Goal: Task Accomplishment & Management: Manage account settings

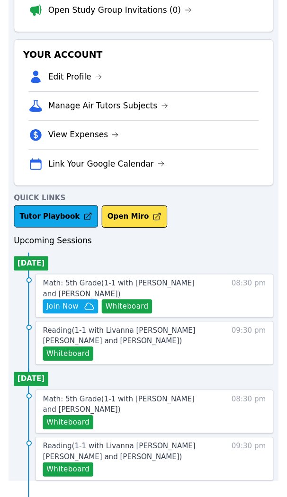
scroll to position [177, 0]
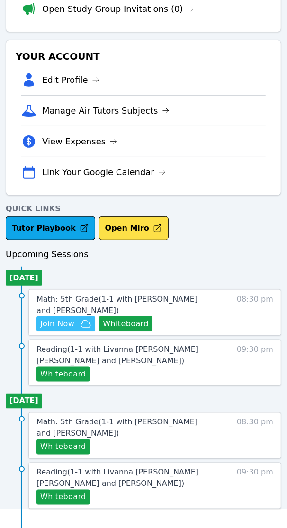
click at [73, 326] on span "Join Now" at bounding box center [57, 323] width 34 height 11
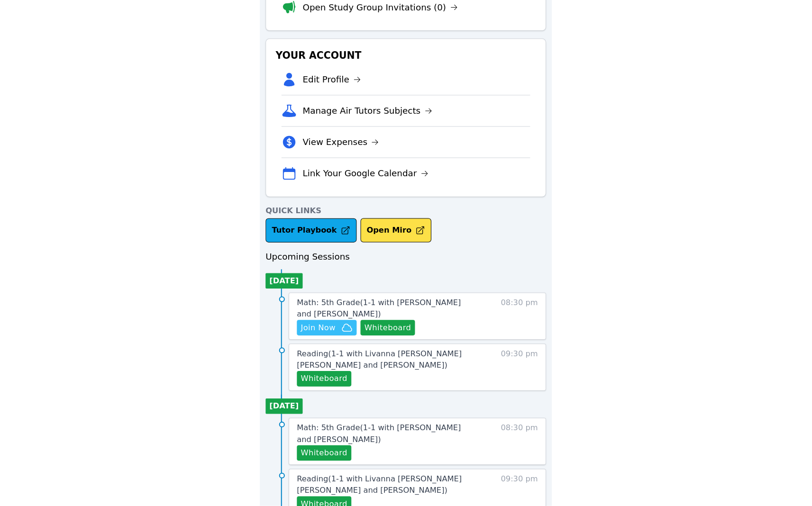
scroll to position [0, 0]
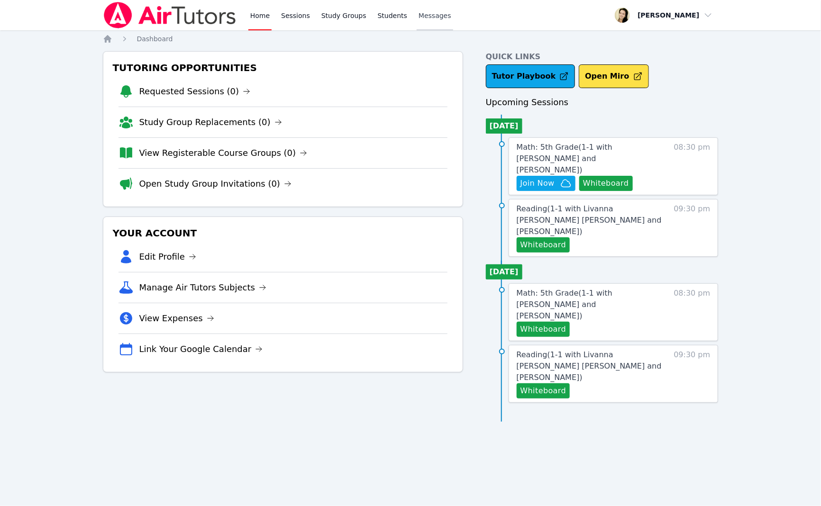
click at [429, 17] on span "Messages" at bounding box center [434, 15] width 33 height 9
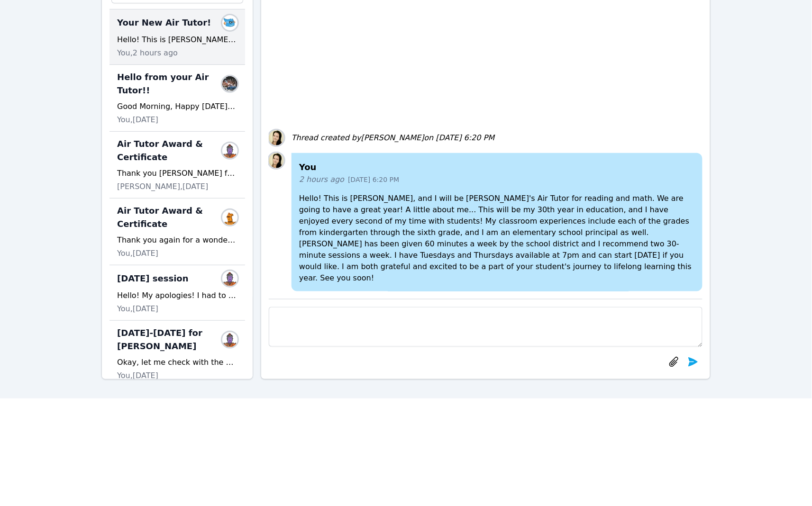
scroll to position [118, 0]
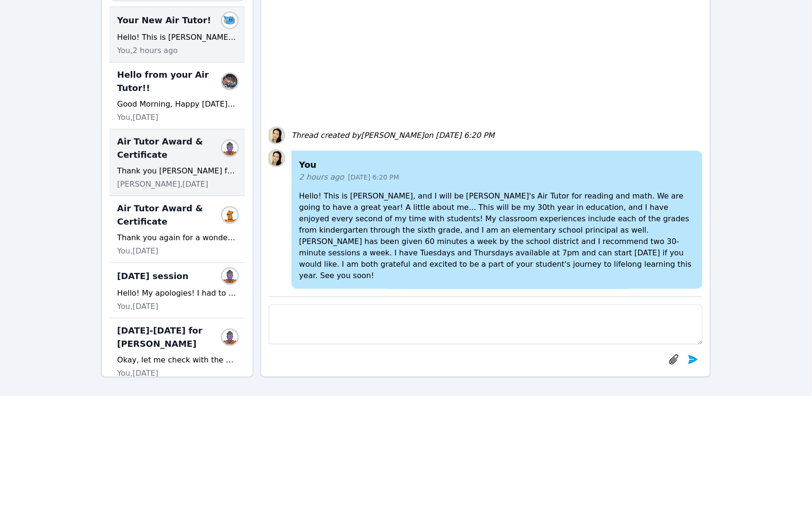
click at [140, 159] on span "Air Tutor Award & Certificate" at bounding box center [171, 148] width 109 height 27
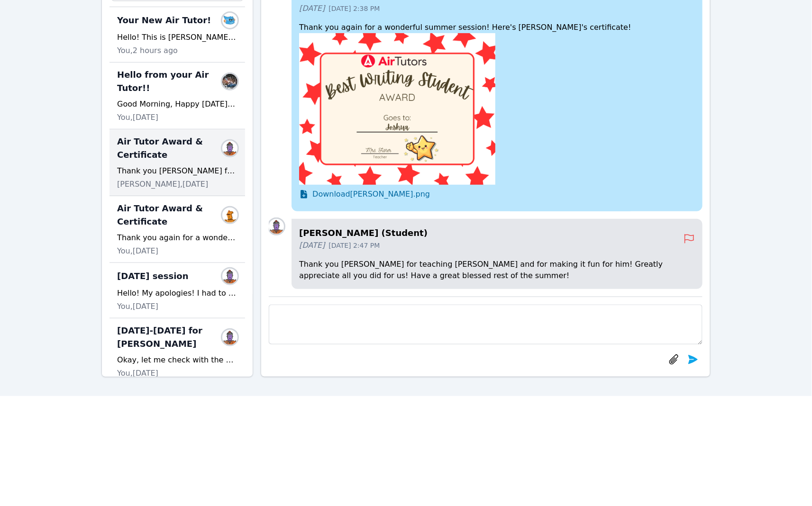
scroll to position [-23, 0]
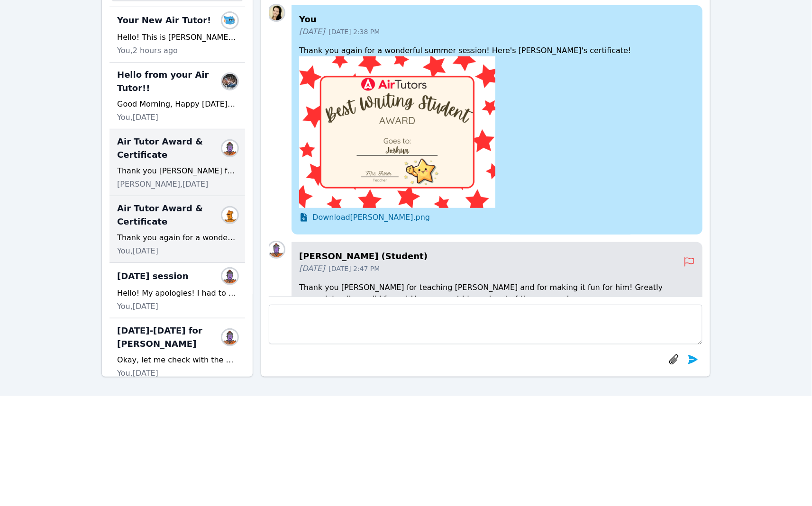
click at [138, 221] on span "Air Tutor Award & Certificate" at bounding box center [171, 215] width 109 height 27
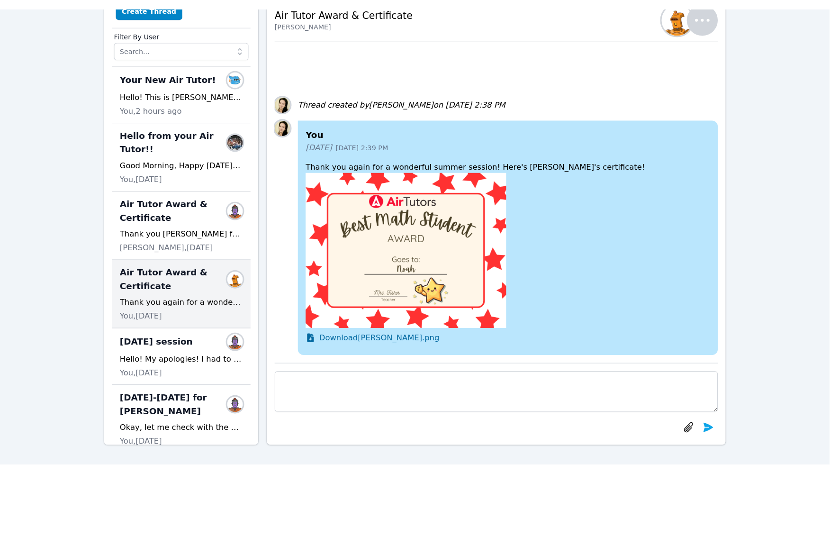
scroll to position [0, 0]
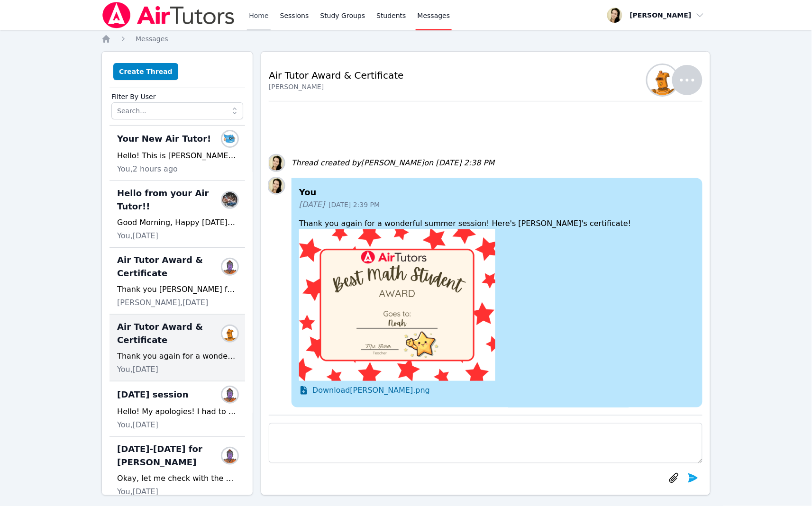
click at [263, 13] on link "Home" at bounding box center [258, 15] width 23 height 30
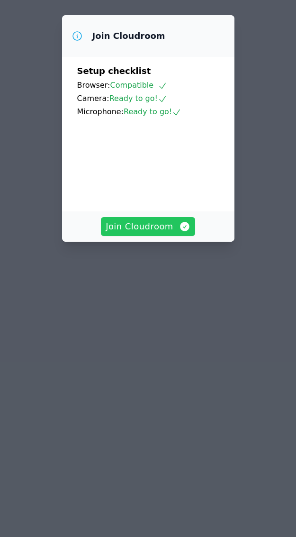
click at [152, 233] on span "Join Cloudroom" at bounding box center [148, 226] width 85 height 13
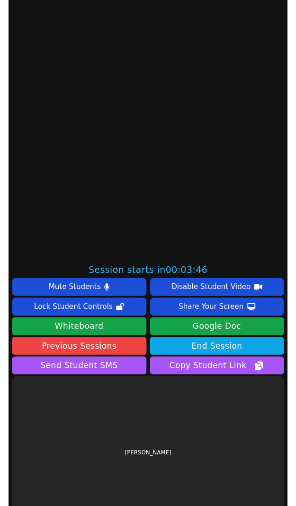
scroll to position [284, 0]
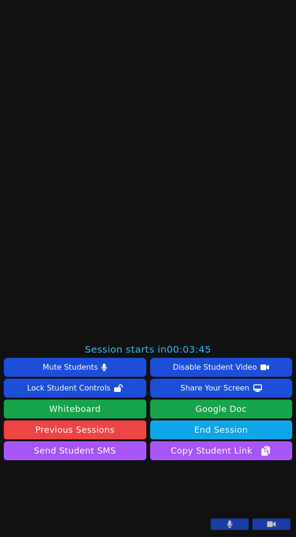
click at [211, 522] on button at bounding box center [230, 523] width 38 height 11
click at [268, 524] on button at bounding box center [272, 523] width 38 height 11
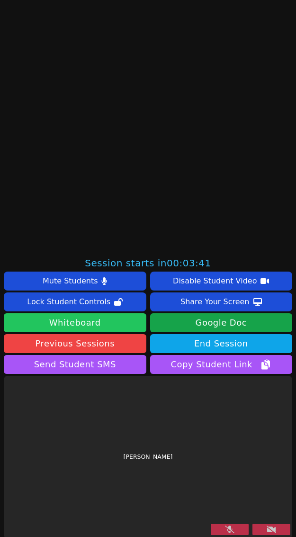
click at [108, 324] on button "Whiteboard" at bounding box center [75, 322] width 143 height 19
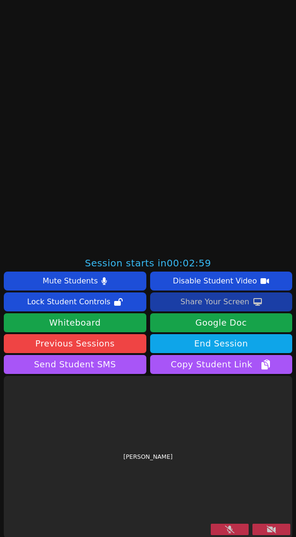
click at [211, 302] on div "Share Your Screen" at bounding box center [215, 301] width 69 height 15
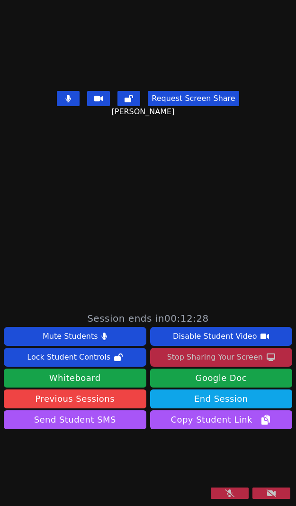
click at [226, 493] on button at bounding box center [230, 493] width 38 height 11
click at [267, 491] on icon at bounding box center [271, 493] width 9 height 8
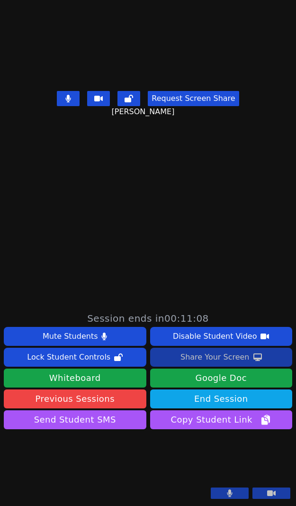
click at [204, 350] on div "Share Your Screen" at bounding box center [215, 357] width 69 height 15
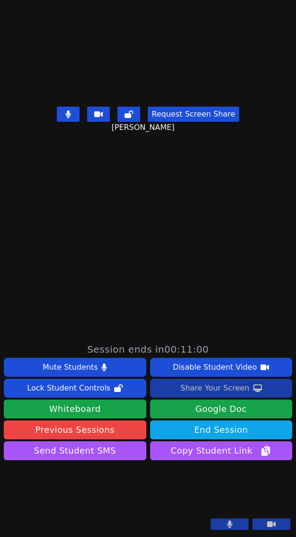
click at [202, 380] on div "Share Your Screen" at bounding box center [215, 387] width 69 height 15
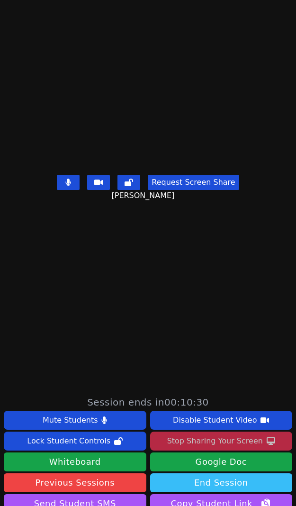
scroll to position [47, 0]
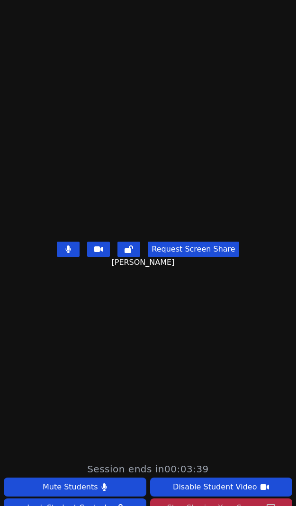
drag, startPoint x: 70, startPoint y: 277, endPoint x: 82, endPoint y: 299, distance: 25.0
click at [70, 257] on button at bounding box center [68, 249] width 23 height 15
click at [67, 253] on icon at bounding box center [67, 249] width 9 height 8
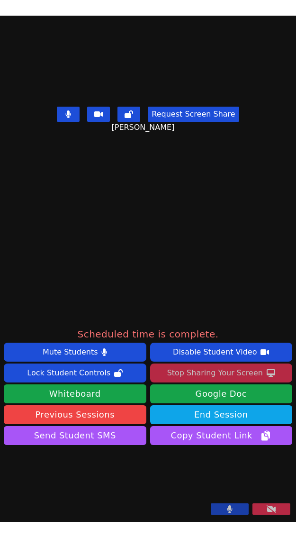
scroll to position [284, 0]
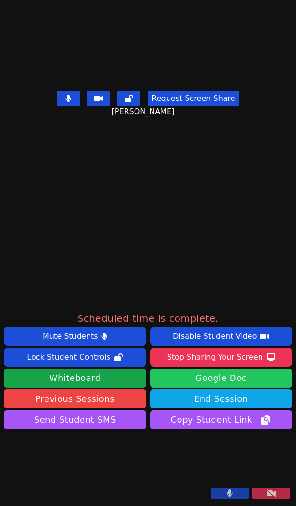
drag, startPoint x: 179, startPoint y: 271, endPoint x: 204, endPoint y: 285, distance: 28.6
click at [179, 350] on div "Stop Sharing Your Screen" at bounding box center [215, 357] width 96 height 15
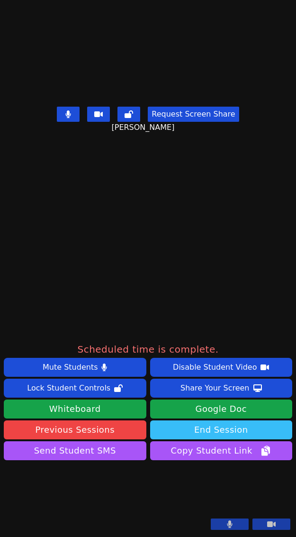
click at [200, 420] on button "End Session" at bounding box center [221, 429] width 143 height 19
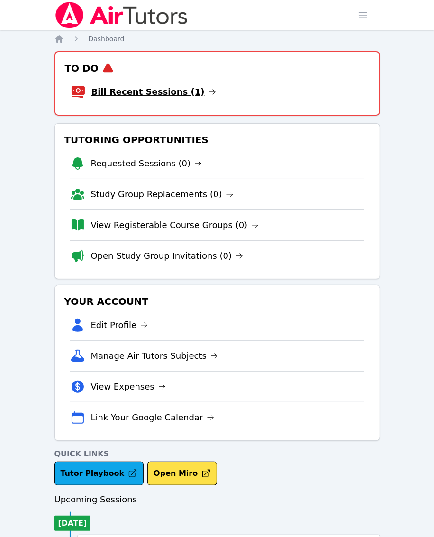
click at [125, 93] on link "Bill Recent Sessions (1)" at bounding box center [153, 91] width 125 height 13
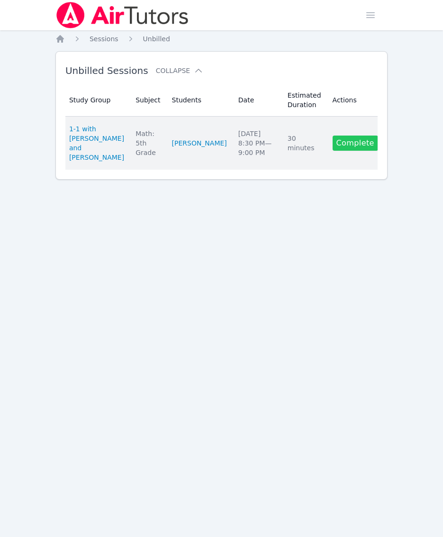
click at [353, 136] on link "Complete" at bounding box center [355, 143] width 45 height 15
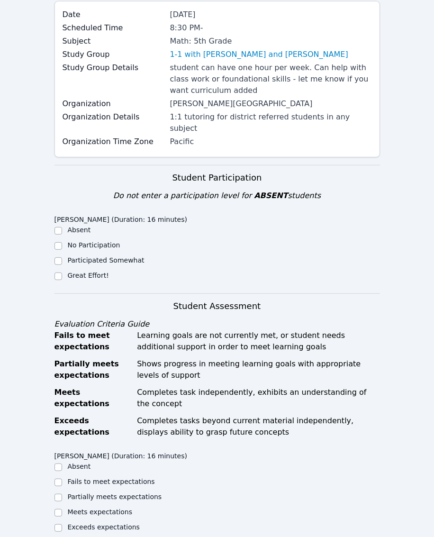
scroll to position [118, 0]
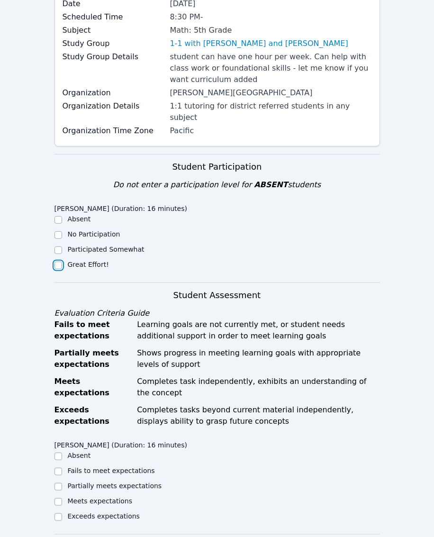
click at [58, 262] on input "Great Effort!" at bounding box center [58, 266] width 8 height 8
checkbox input "true"
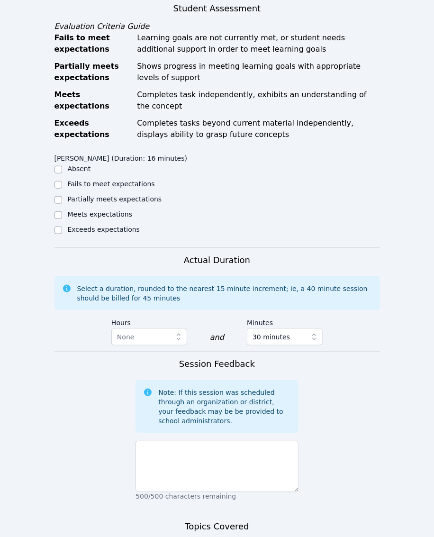
scroll to position [415, 0]
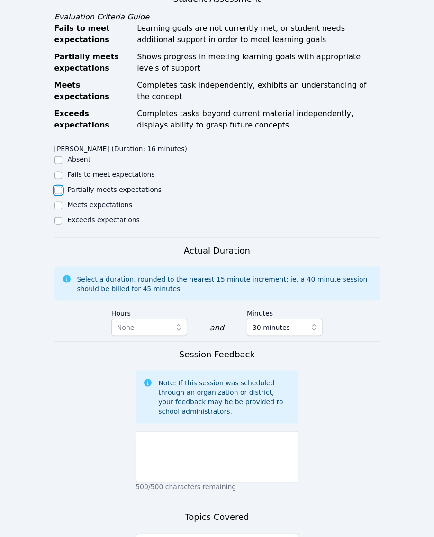
click at [56, 187] on input "Partially meets expectations" at bounding box center [58, 191] width 8 height 8
checkbox input "true"
click at [57, 202] on input "Meets expectations" at bounding box center [58, 206] width 8 height 8
checkbox input "true"
checkbox input "false"
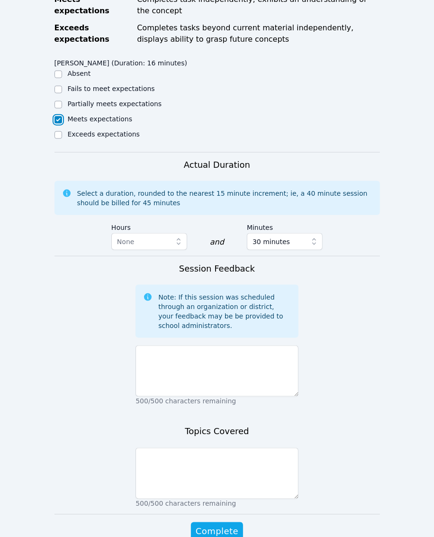
scroll to position [518, 0]
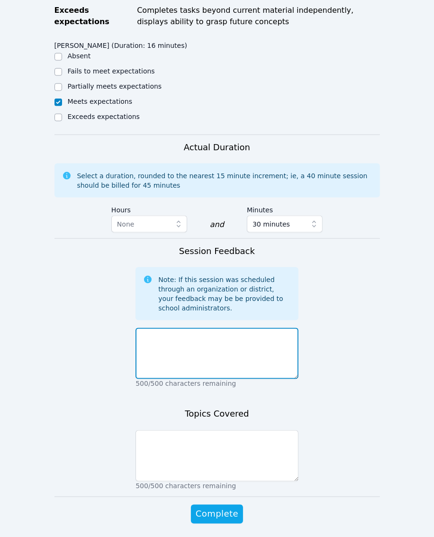
click at [157, 328] on textarea at bounding box center [217, 353] width 163 height 51
paste textarea "Quintus completed an All About Me poster using Miro Board tools after he previe…"
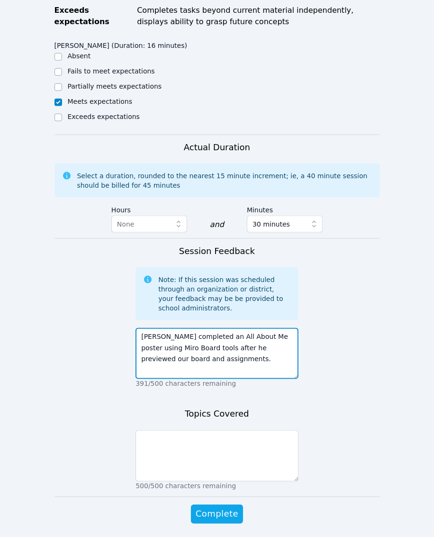
type textarea "Quintus completed an All About Me poster using Miro Board tools after he previe…"
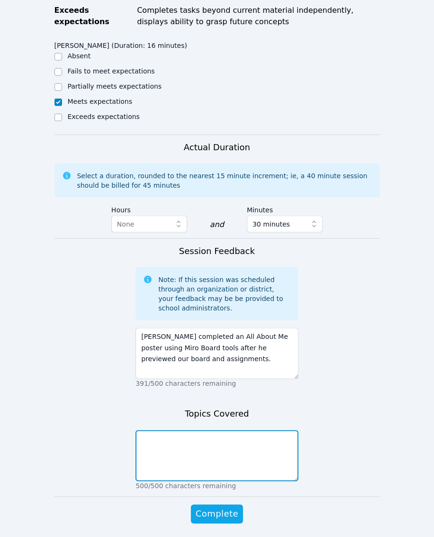
click at [186, 430] on textarea at bounding box center [217, 455] width 163 height 51
paste textarea "All About Me, Miro Board tools"
type textarea "All About Me, Miro Board tools"
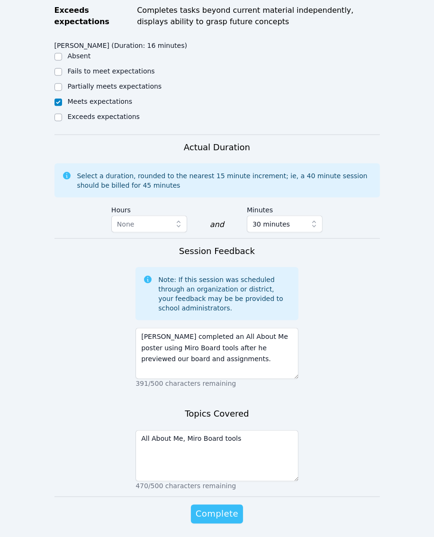
click at [222, 507] on span "Complete" at bounding box center [217, 513] width 43 height 13
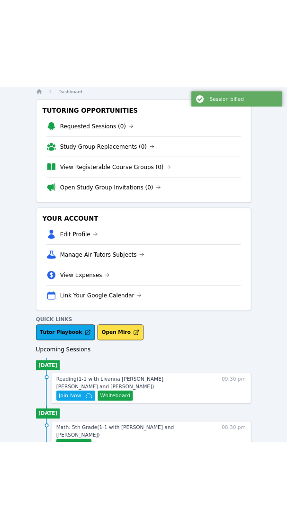
scroll to position [87, 0]
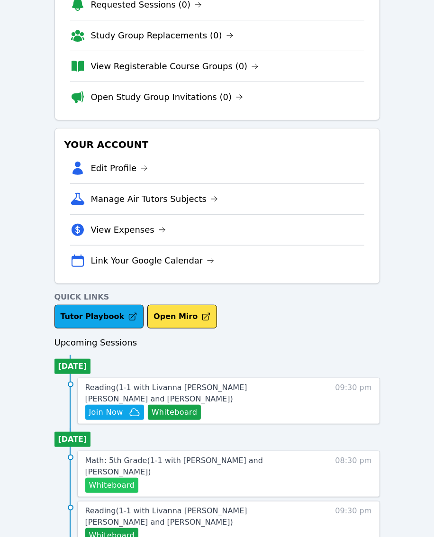
click at [123, 478] on button "Whiteboard" at bounding box center [112, 485] width 54 height 15
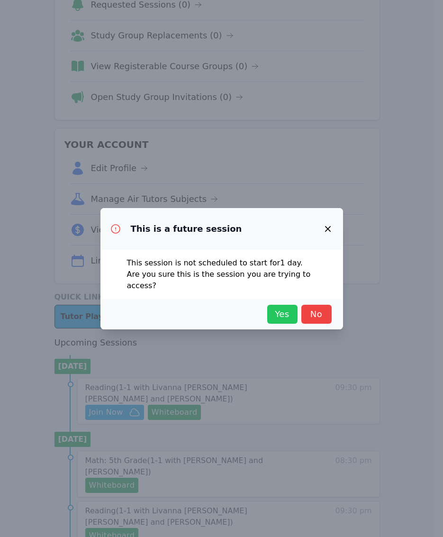
click at [280, 309] on span "Yes" at bounding box center [282, 313] width 21 height 13
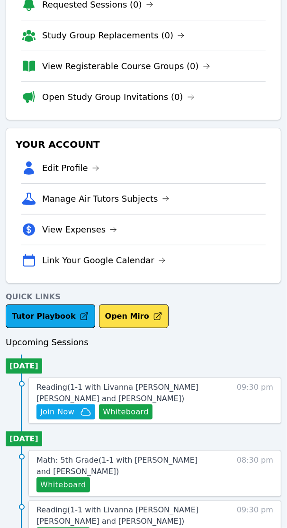
scroll to position [126, 0]
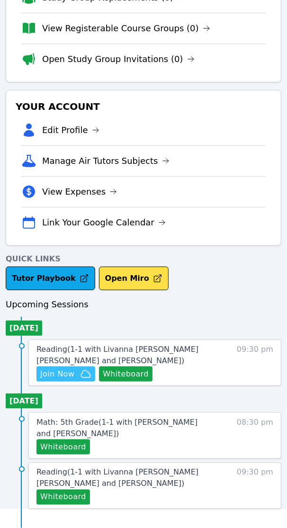
click at [59, 377] on span "Join Now" at bounding box center [57, 374] width 34 height 11
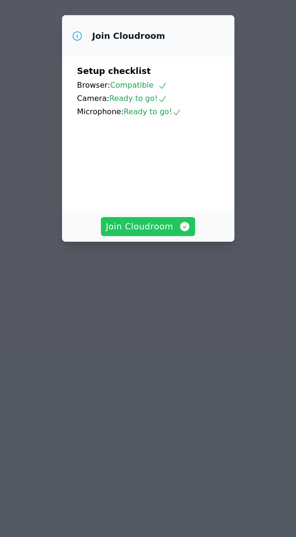
click at [163, 233] on span "Join Cloudroom" at bounding box center [148, 226] width 85 height 13
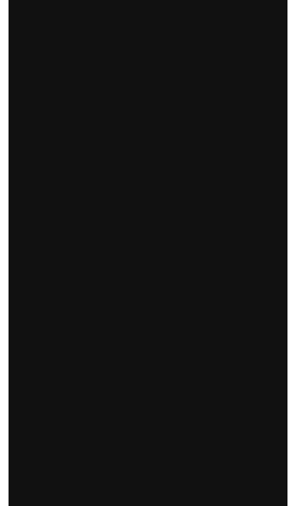
scroll to position [346, 0]
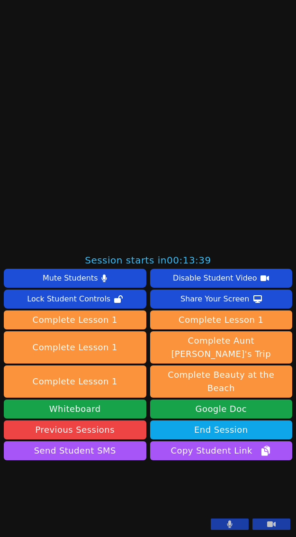
click at [227, 524] on icon at bounding box center [229, 524] width 5 height 8
click at [268, 524] on button at bounding box center [272, 523] width 38 height 11
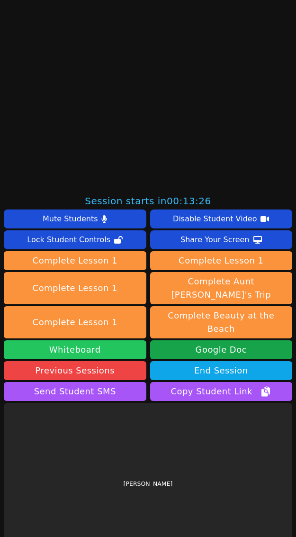
click at [67, 340] on button "Whiteboard" at bounding box center [75, 349] width 143 height 19
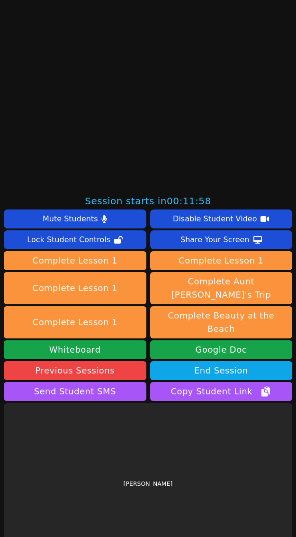
drag, startPoint x: 23, startPoint y: 295, endPoint x: -389, endPoint y: 288, distance: 412.2
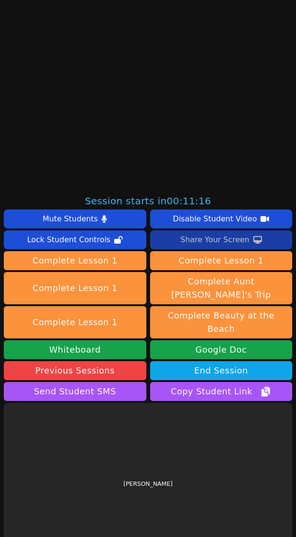
click at [199, 235] on div "Share Your Screen" at bounding box center [215, 239] width 69 height 15
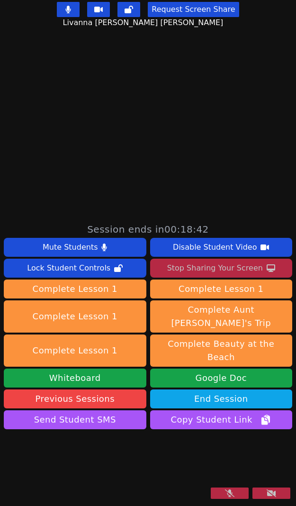
click at [225, 491] on icon at bounding box center [229, 493] width 9 height 8
click at [267, 491] on icon at bounding box center [271, 493] width 9 height 8
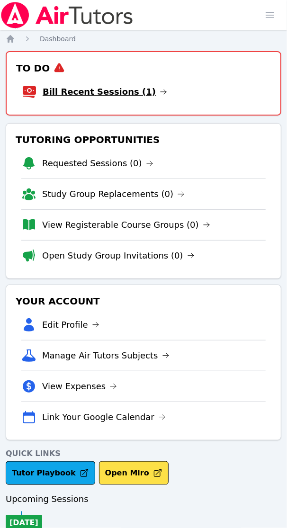
click at [100, 89] on link "Bill Recent Sessions (1)" at bounding box center [105, 91] width 125 height 13
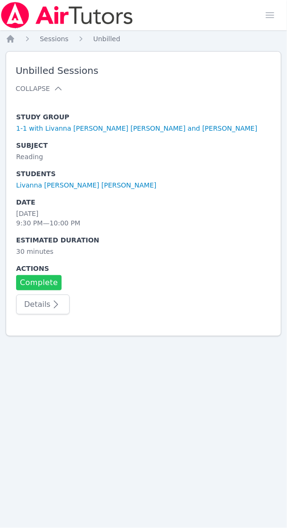
click at [46, 283] on link "Complete" at bounding box center [38, 282] width 45 height 15
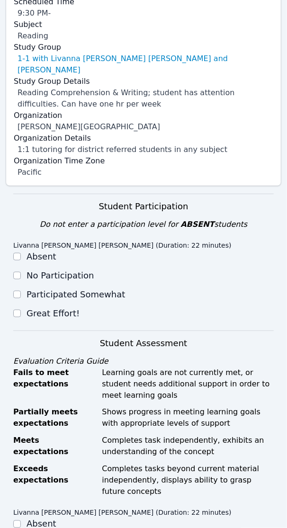
scroll to position [178, 0]
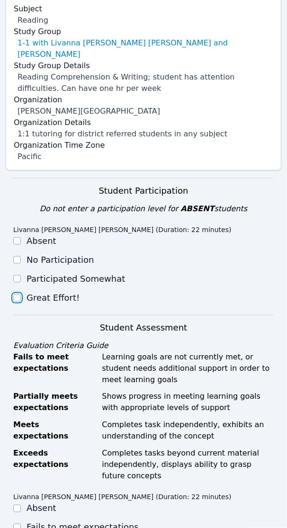
click at [18, 294] on input "Great Effort!" at bounding box center [17, 298] width 8 height 8
checkbox input "true"
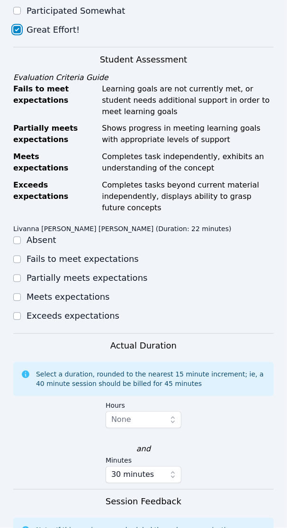
scroll to position [474, 0]
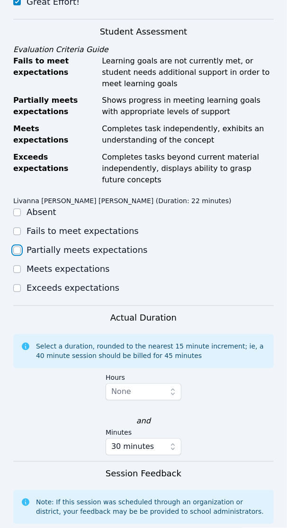
click at [18, 247] on input "Partially meets expectations" at bounding box center [17, 251] width 8 height 8
checkbox input "true"
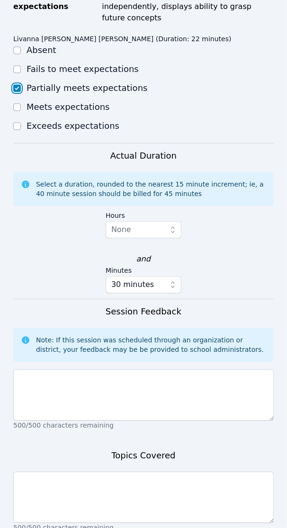
scroll to position [662, 0]
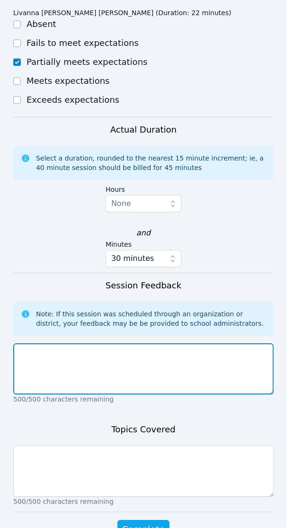
click at [70, 343] on textarea at bounding box center [143, 368] width 261 height 51
paste textarea "[PERSON_NAME] completed homework on problem and solution, descriptions, cause a…"
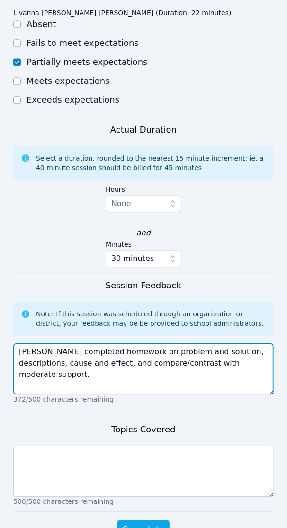
type textarea "[PERSON_NAME] completed homework on problem and solution, descriptions, cause a…"
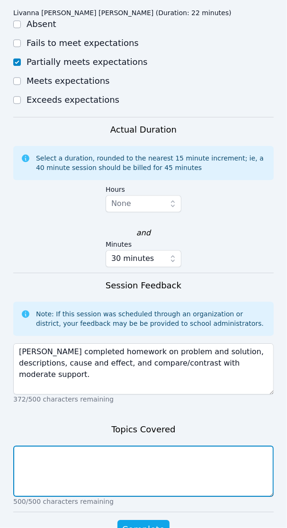
click at [41, 446] on textarea at bounding box center [143, 471] width 261 height 51
paste textarea "problem and solution, descriptions, cause and effect, and compare/contrast"
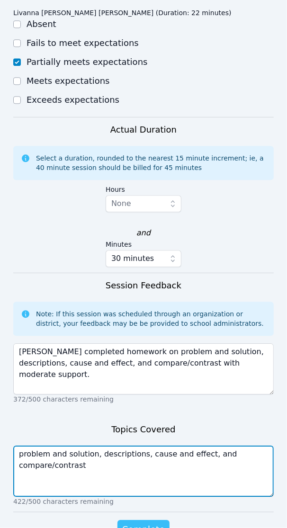
type textarea "problem and solution, descriptions, cause and effect, and compare/contrast"
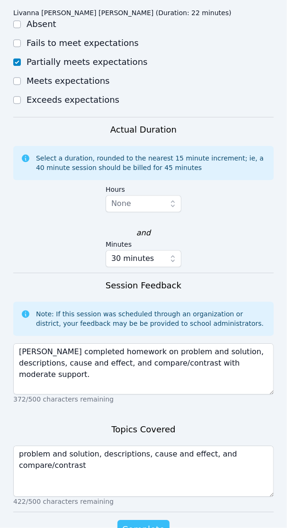
click at [133, 523] on span "Complete" at bounding box center [143, 529] width 43 height 13
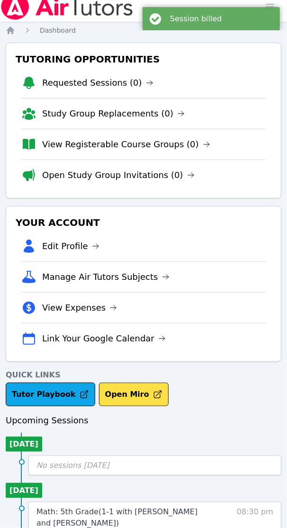
scroll to position [100, 0]
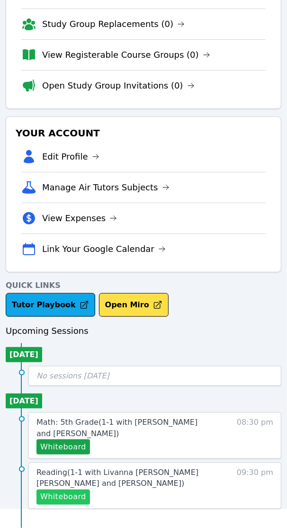
click at [58, 496] on button "Whiteboard" at bounding box center [63, 497] width 54 height 15
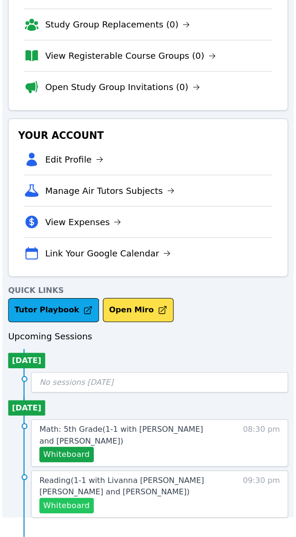
scroll to position [91, 0]
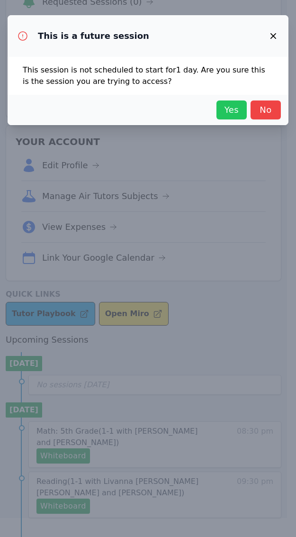
click at [225, 101] on button "Yes" at bounding box center [232, 109] width 30 height 19
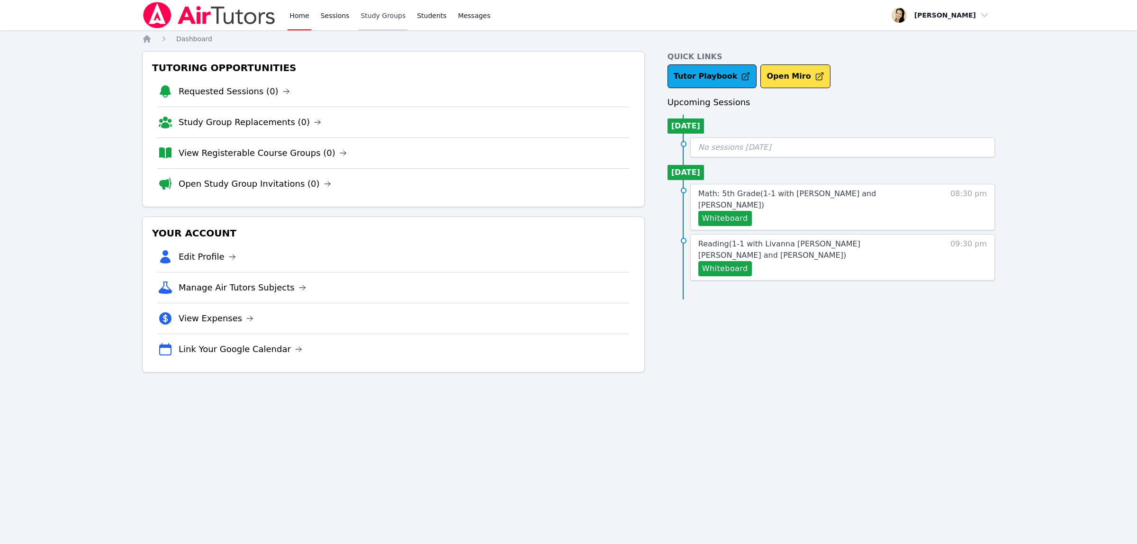
click at [391, 15] on link "Study Groups" at bounding box center [383, 15] width 49 height 30
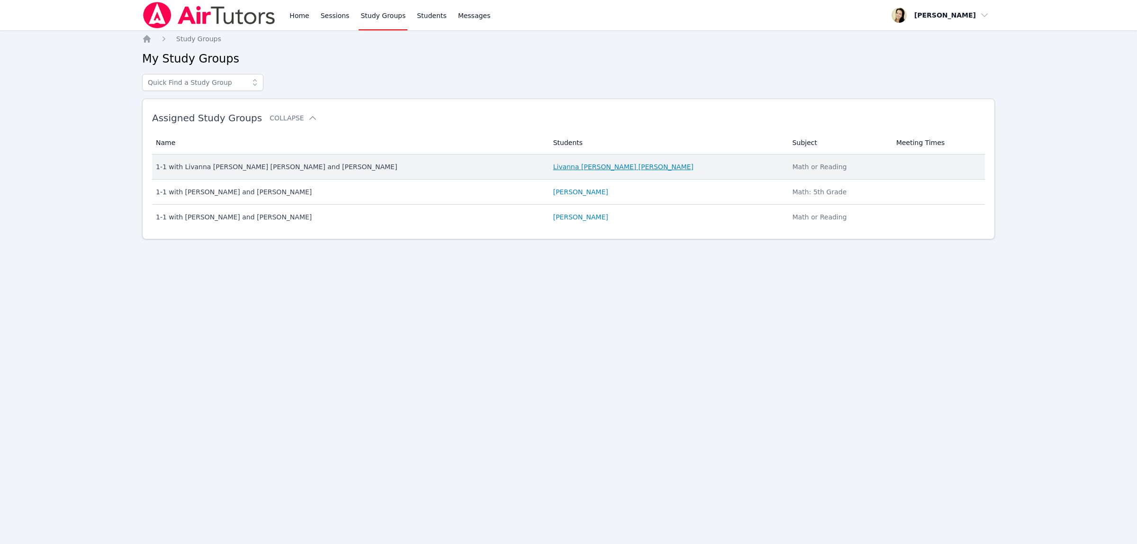
click at [555, 164] on link "Livanna Valdes Alzamora" at bounding box center [623, 166] width 140 height 9
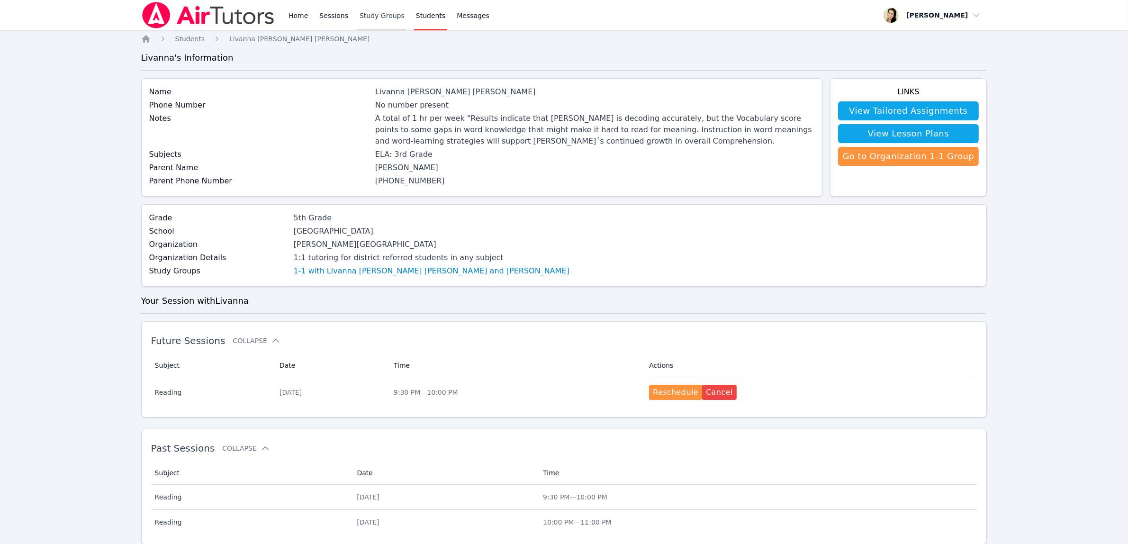
click at [368, 18] on link "Study Groups" at bounding box center [382, 15] width 49 height 30
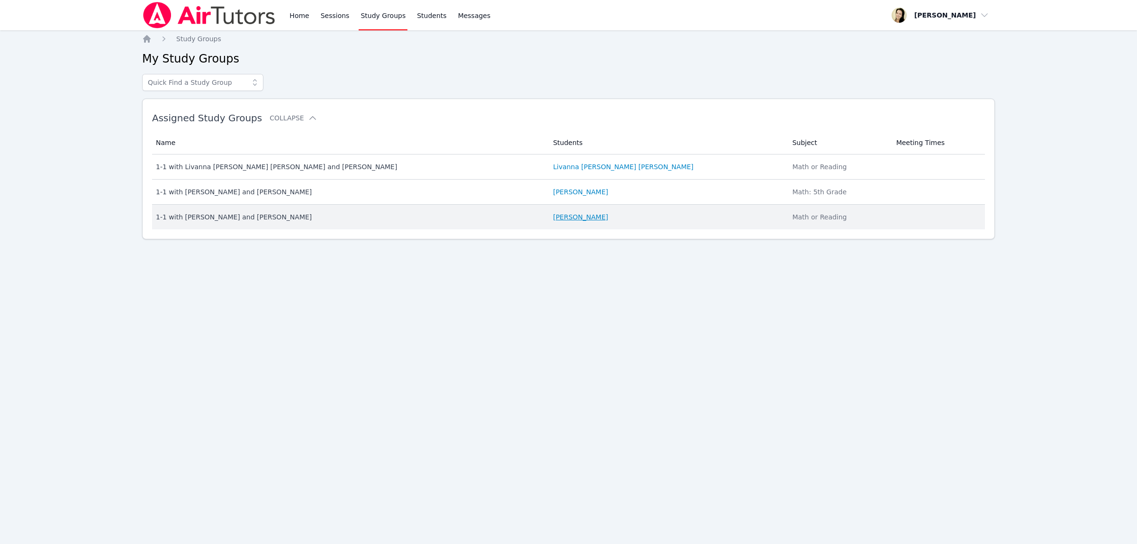
click at [553, 216] on link "Melody Ghadishah" at bounding box center [580, 216] width 55 height 9
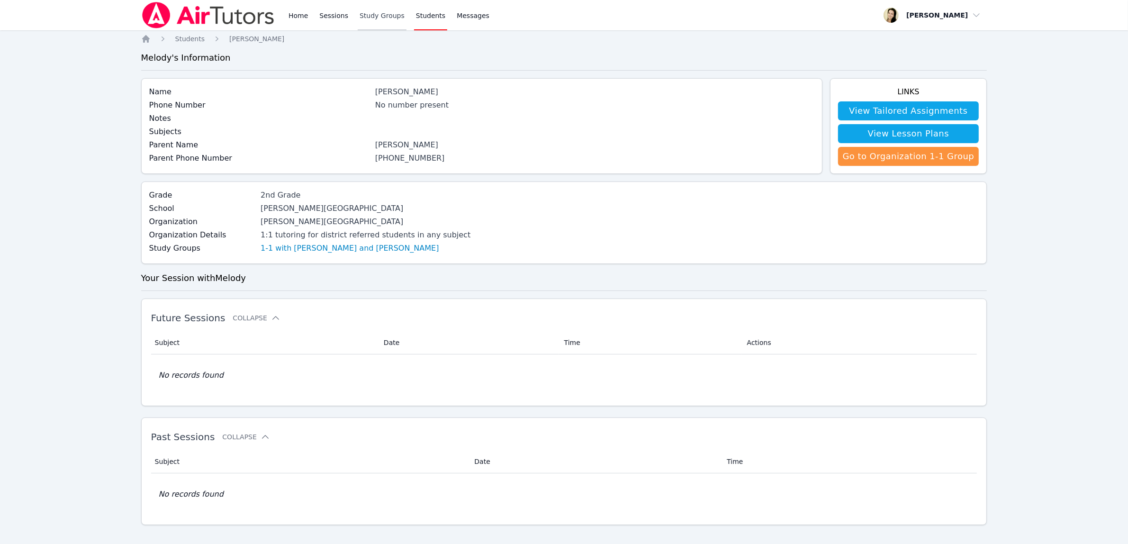
click at [381, 19] on link "Study Groups" at bounding box center [382, 15] width 49 height 30
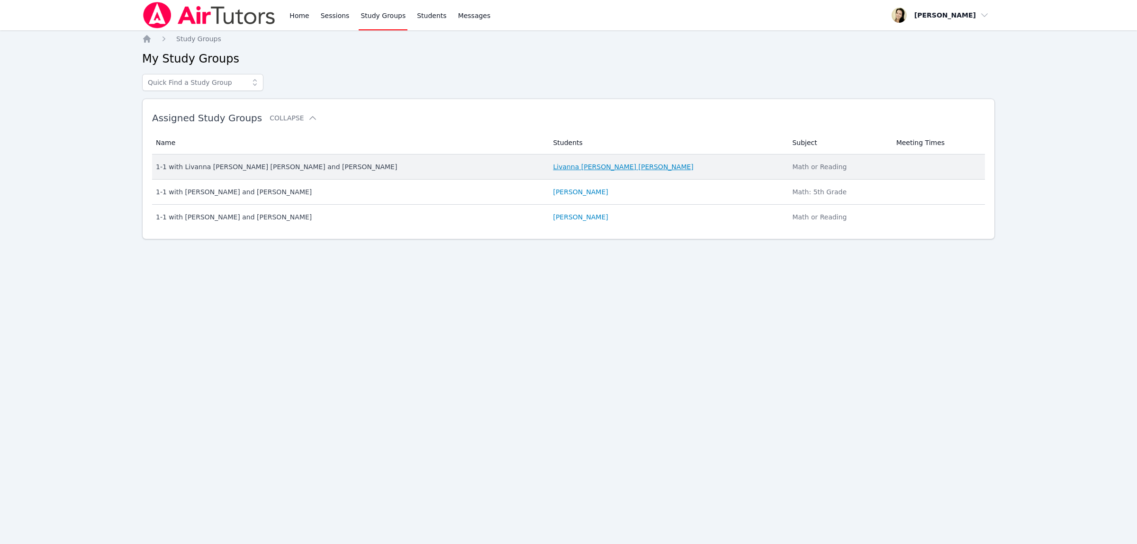
click at [553, 166] on link "Livanna Valdes Alzamora" at bounding box center [623, 166] width 140 height 9
